Goal: Task Accomplishment & Management: Manage account settings

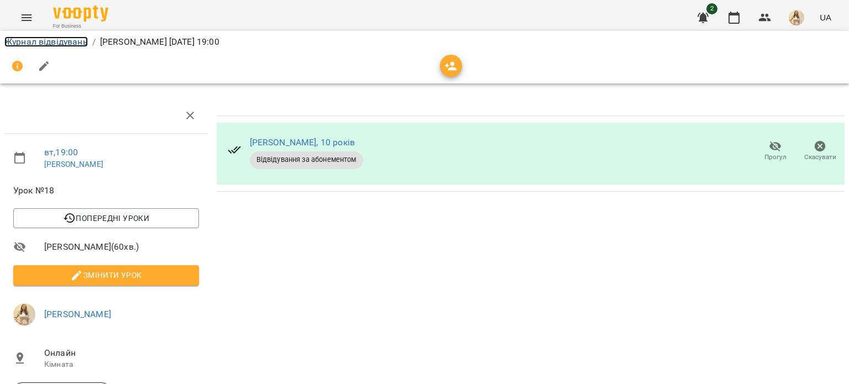
click at [75, 43] on link "Журнал відвідувань" at bounding box center [45, 41] width 83 height 10
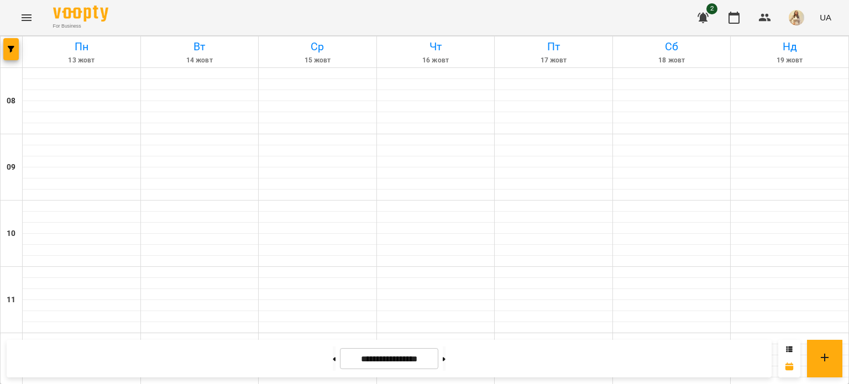
scroll to position [726, 0]
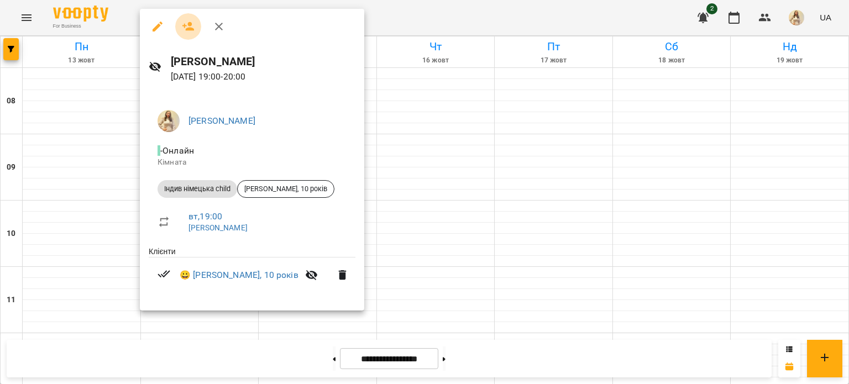
click at [194, 22] on icon "button" at bounding box center [188, 26] width 13 height 13
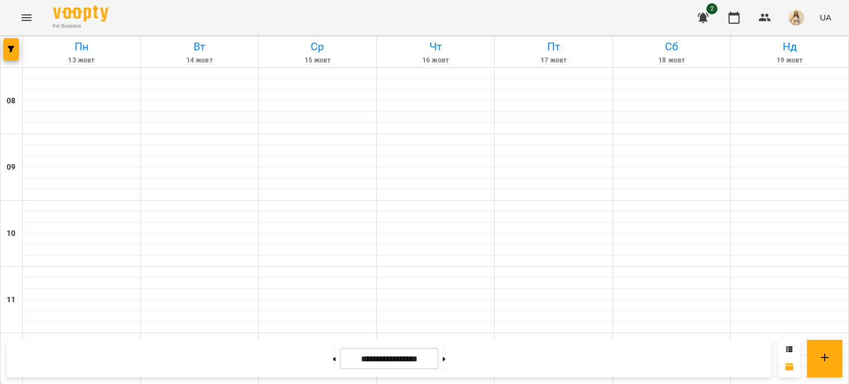
scroll to position [709, 0]
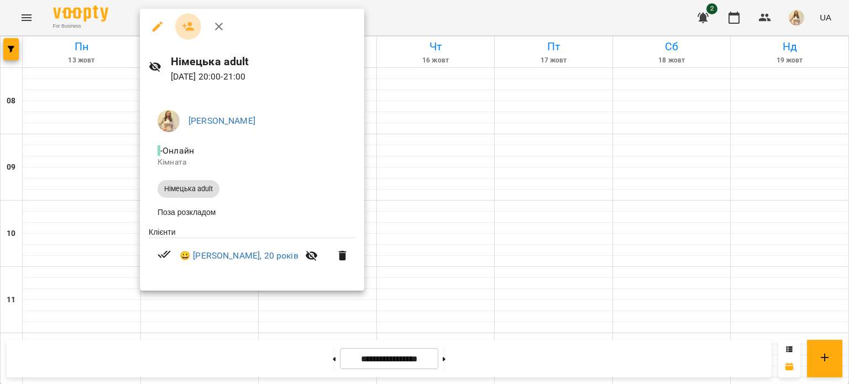
click at [187, 28] on icon "button" at bounding box center [188, 26] width 12 height 9
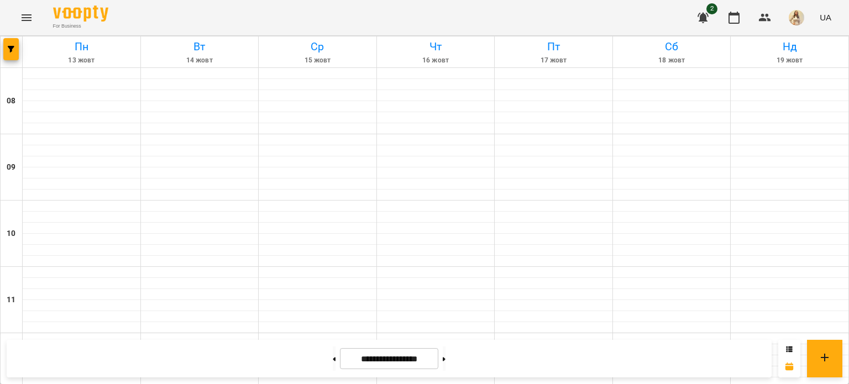
scroll to position [46, 0]
